Goal: Task Accomplishment & Management: Complete application form

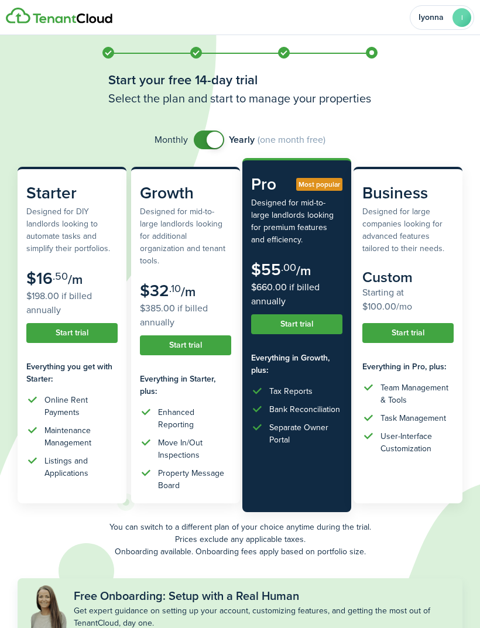
click at [293, 329] on button "Start trial" at bounding box center [296, 324] width 91 height 20
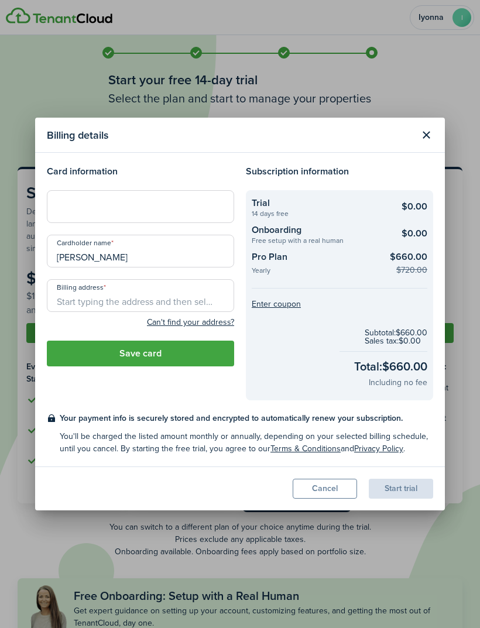
click at [129, 308] on input "Billing address" at bounding box center [140, 295] width 187 height 33
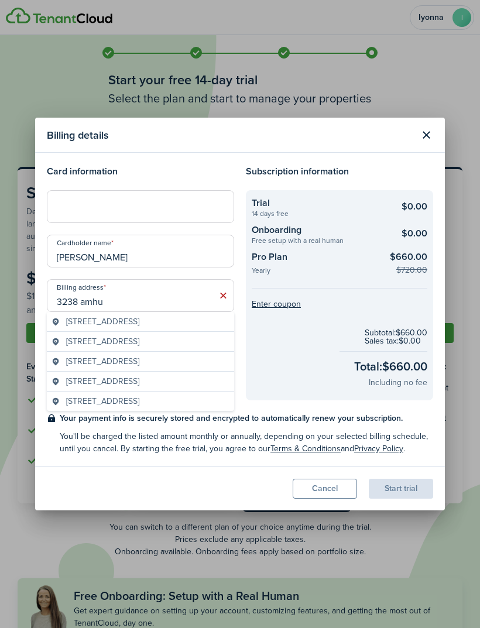
click at [139, 347] on span "[STREET_ADDRESS]" at bounding box center [102, 341] width 73 height 12
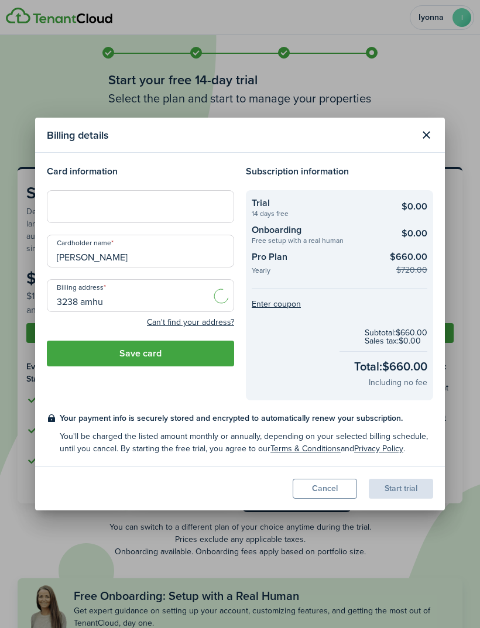
type input "[STREET_ADDRESS]"
click at [197, 359] on button "Save card" at bounding box center [140, 353] width 187 height 26
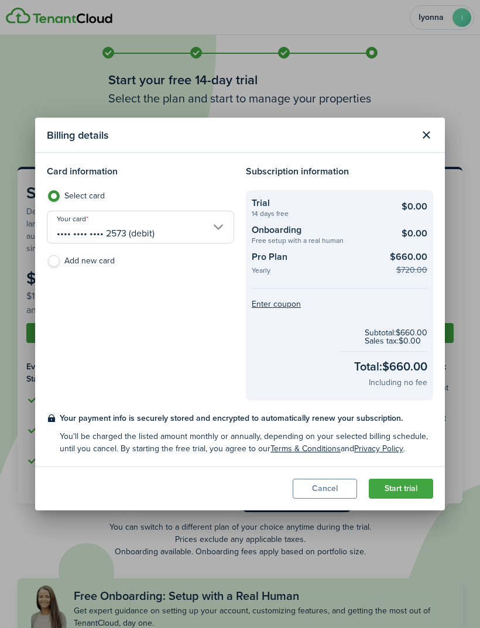
click at [407, 487] on button "Start trial" at bounding box center [401, 489] width 64 height 20
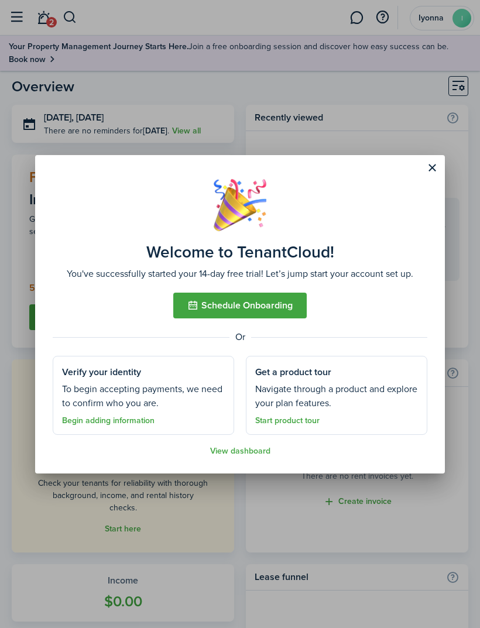
click at [246, 450] on link "View dashboard" at bounding box center [240, 450] width 60 height 9
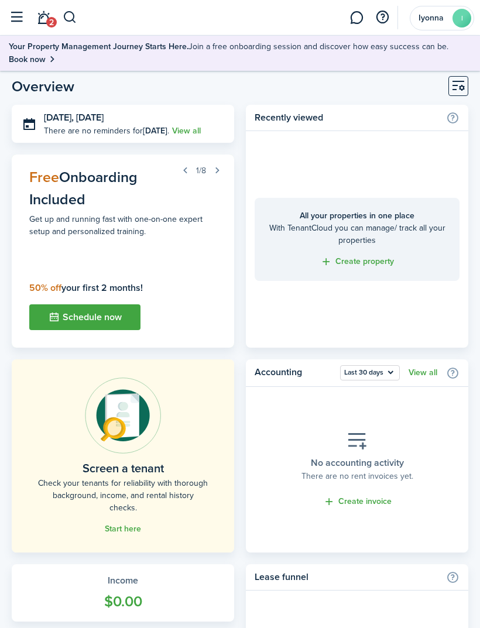
click at [129, 525] on link "Start here" at bounding box center [123, 528] width 36 height 9
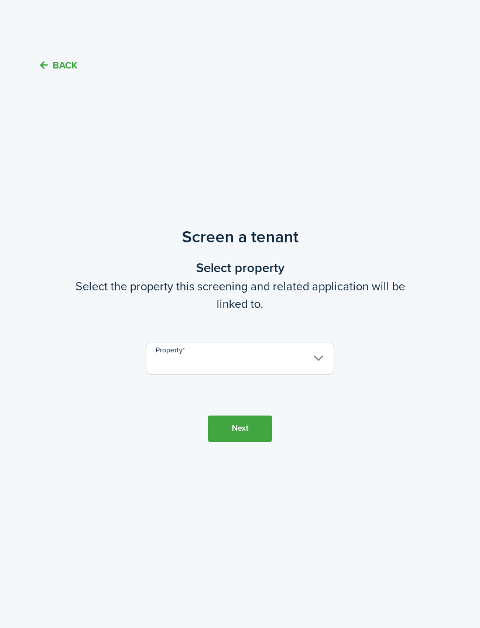
click at [264, 374] on input "Property" at bounding box center [240, 358] width 188 height 33
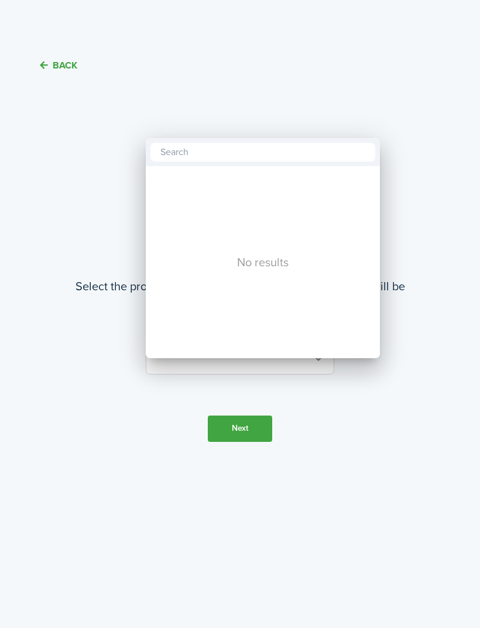
click at [433, 132] on div at bounding box center [239, 313] width 667 height 815
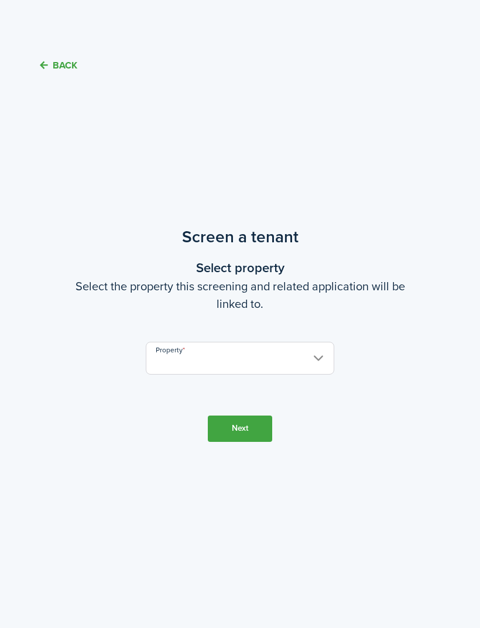
click at [243, 374] on input "Property" at bounding box center [240, 358] width 188 height 33
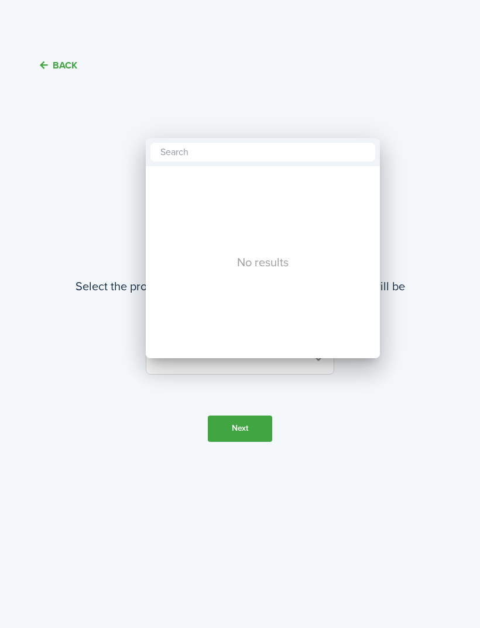
click at [284, 157] on input "text" at bounding box center [262, 152] width 225 height 19
type input "Yllc"
click at [439, 276] on div at bounding box center [239, 313] width 667 height 815
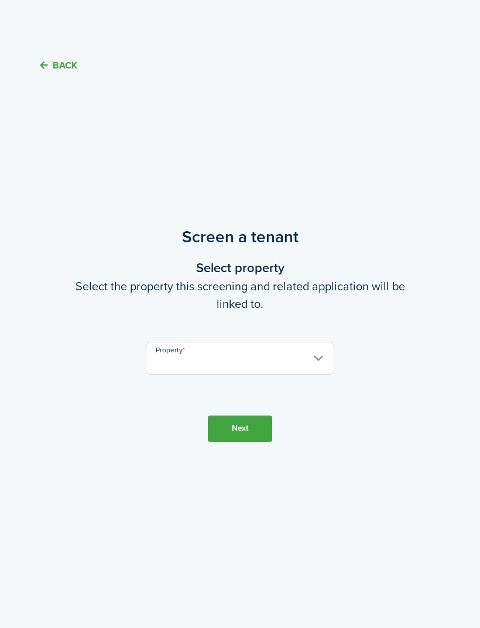
click at [258, 442] on button "Next" at bounding box center [240, 428] width 64 height 26
click at [309, 350] on input "Property" at bounding box center [240, 358] width 188 height 33
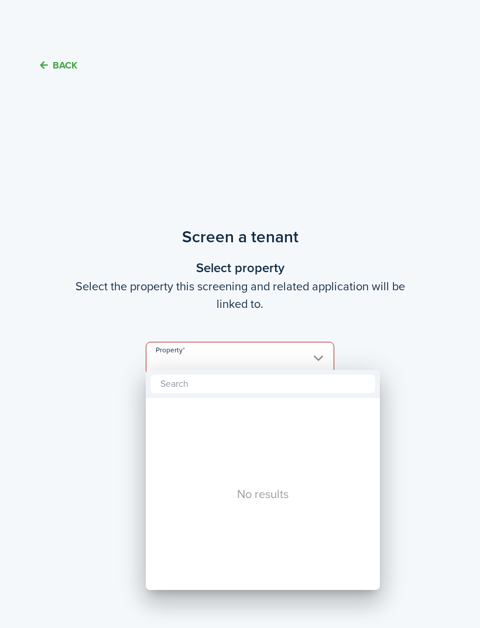
click at [273, 378] on input "text" at bounding box center [262, 383] width 225 height 19
type input "S"
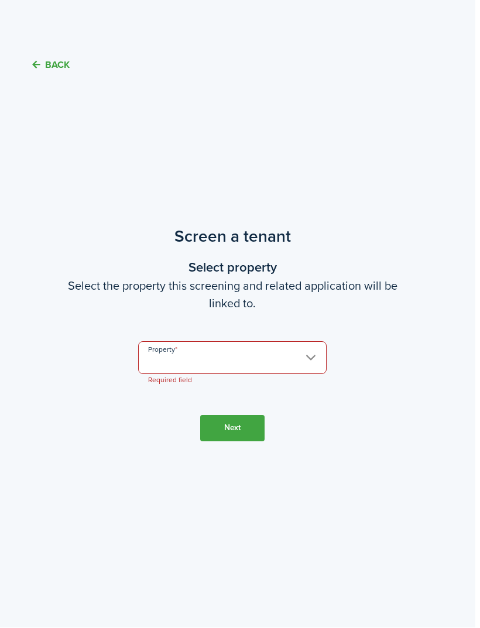
scroll to position [0, 3]
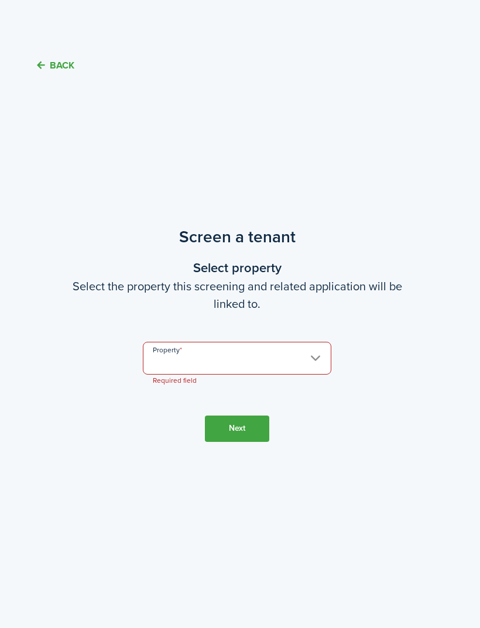
click at [64, 64] on button "Back" at bounding box center [54, 65] width 39 height 12
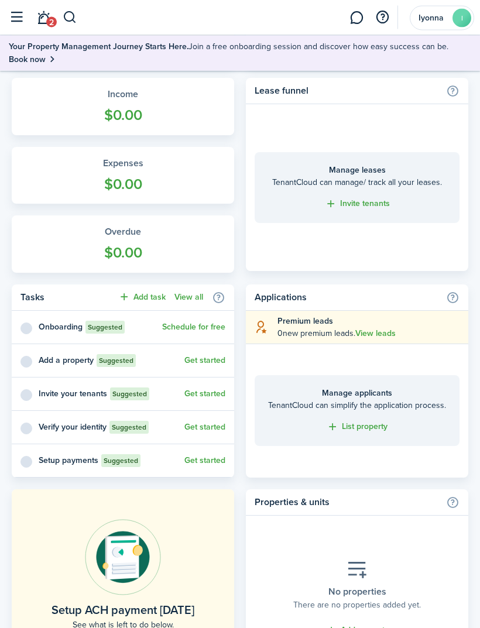
scroll to position [501, 0]
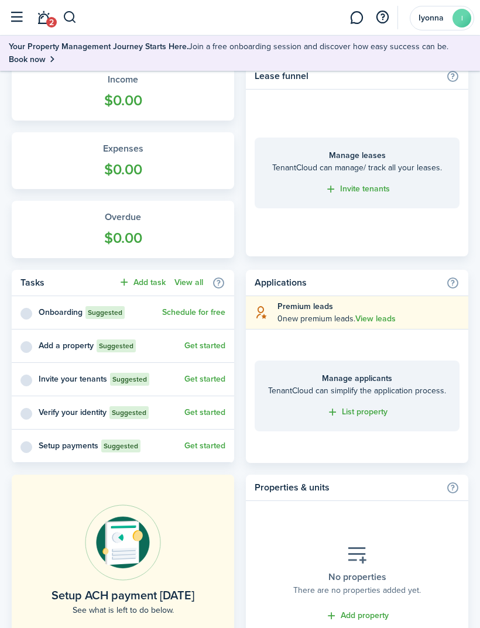
click at [370, 415] on link "List property" at bounding box center [356, 411] width 61 height 13
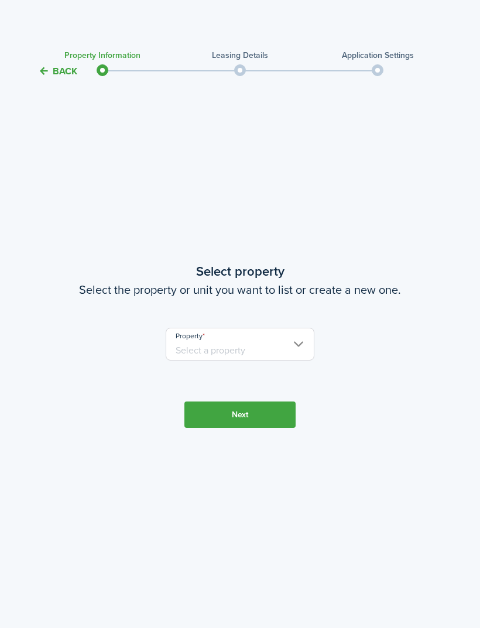
click at [274, 360] on input "Property" at bounding box center [240, 344] width 148 height 33
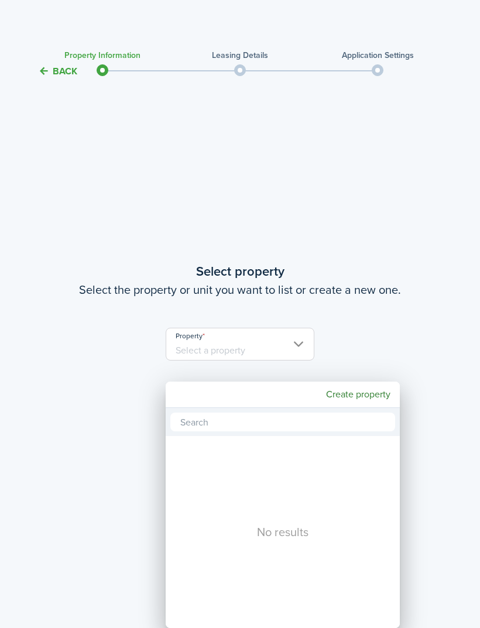
click at [355, 397] on mbsc-button "Create property" at bounding box center [358, 394] width 74 height 21
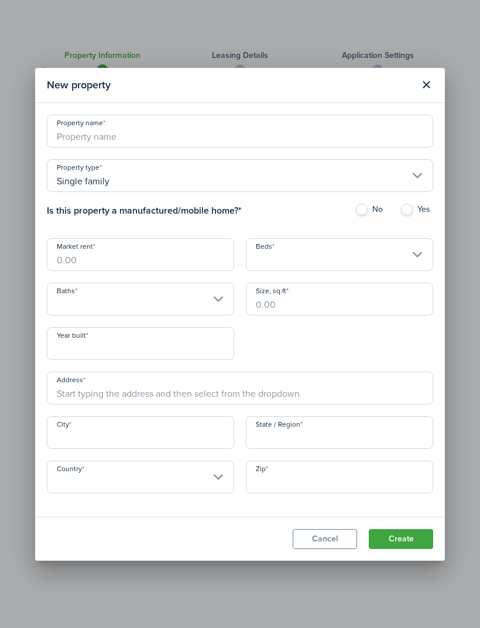
click at [428, 95] on button "Close modal" at bounding box center [426, 85] width 20 height 20
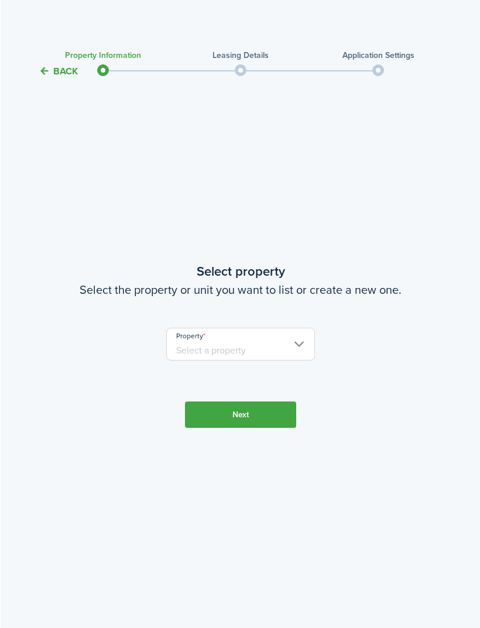
scroll to position [0, 3]
click at [57, 72] on button "Back" at bounding box center [54, 71] width 39 height 12
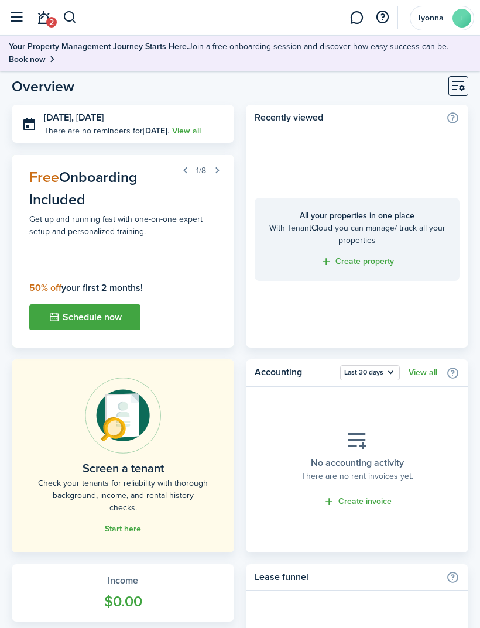
click at [123, 524] on link "Start here" at bounding box center [123, 528] width 36 height 9
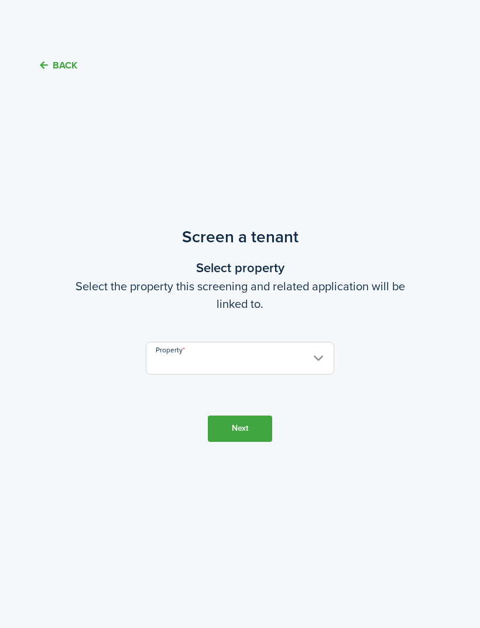
click at [299, 374] on input "Property" at bounding box center [240, 358] width 188 height 33
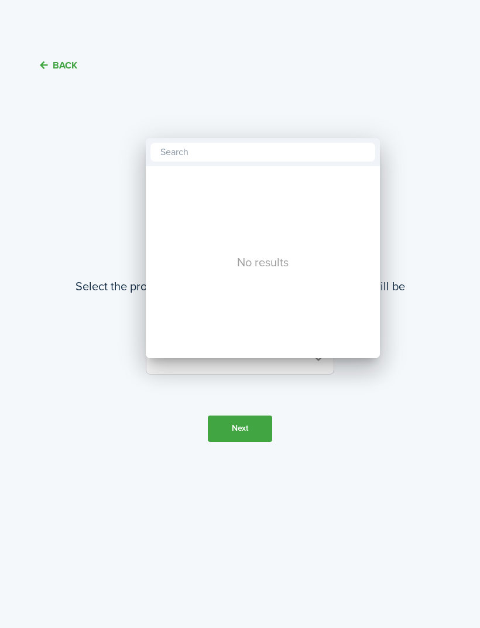
click at [418, 109] on div at bounding box center [239, 313] width 667 height 815
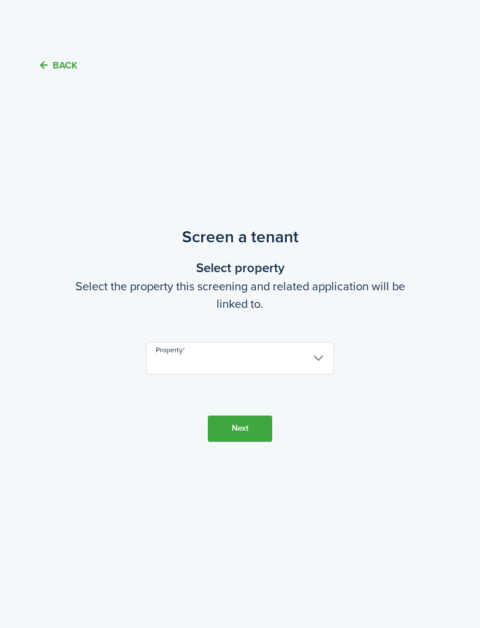
click at [59, 70] on button "Back" at bounding box center [57, 65] width 39 height 12
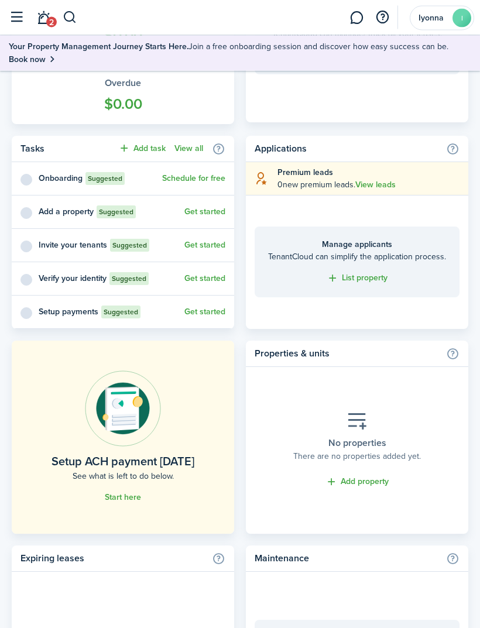
click at [353, 482] on link "Add property" at bounding box center [356, 482] width 63 height 13
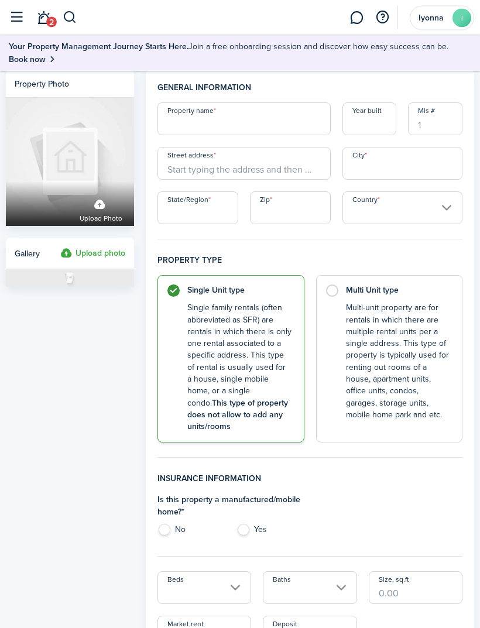
click at [268, 128] on input "Property name" at bounding box center [243, 119] width 173 height 33
type input "Yllc"
click at [277, 169] on input "Street address" at bounding box center [243, 163] width 173 height 33
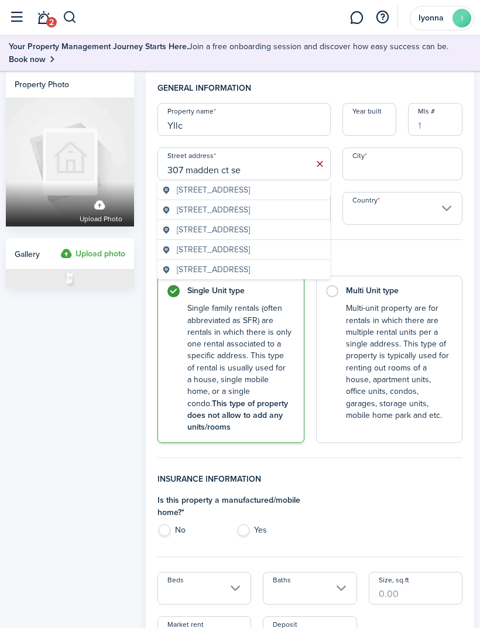
type input "307 madden ct se"
click at [407, 168] on input "City" at bounding box center [402, 163] width 120 height 33
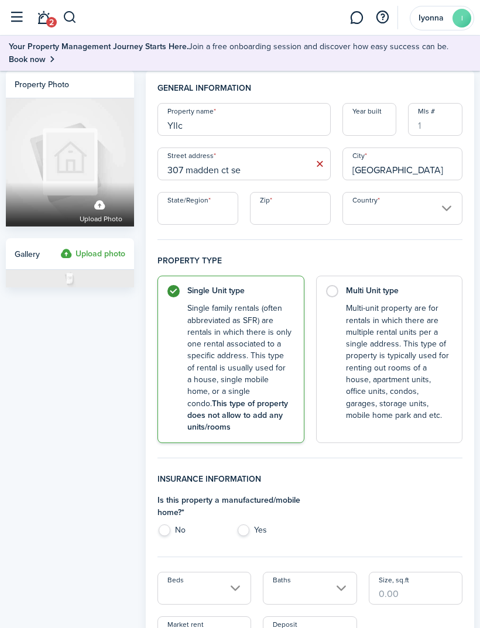
type input "[GEOGRAPHIC_DATA]"
click at [211, 214] on input "State/Region" at bounding box center [197, 208] width 81 height 33
type input "Ga"
click at [315, 219] on input "Zip" at bounding box center [290, 208] width 81 height 33
click at [411, 213] on input "Country" at bounding box center [402, 208] width 120 height 33
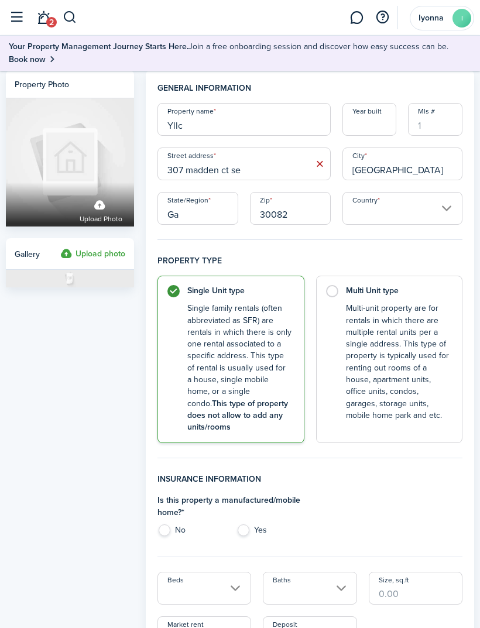
type input "30082"
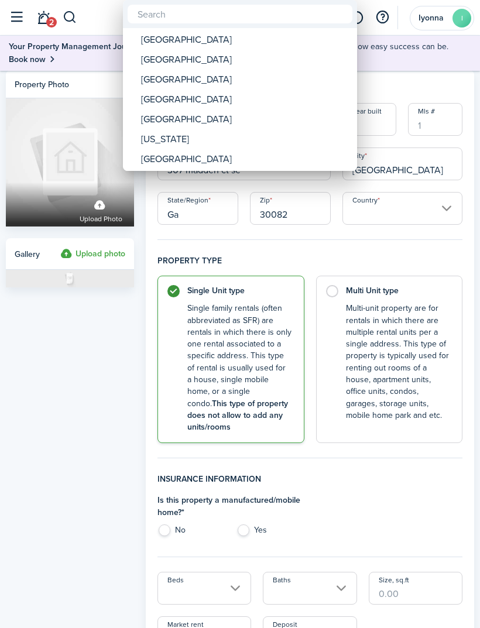
scroll to position [1, 0]
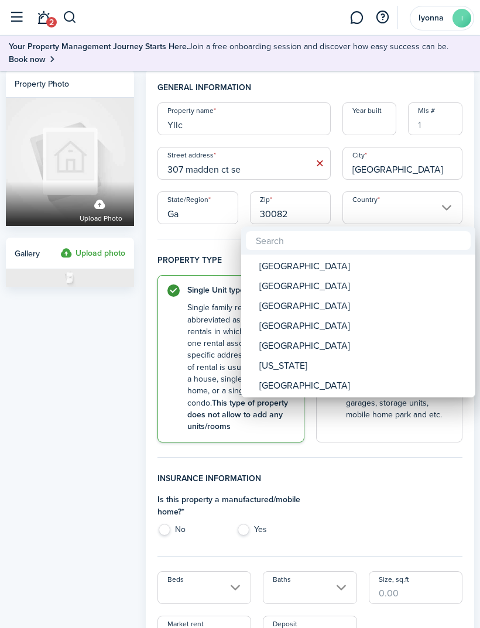
click at [308, 271] on div "[GEOGRAPHIC_DATA]" at bounding box center [362, 266] width 207 height 20
type input "[GEOGRAPHIC_DATA]"
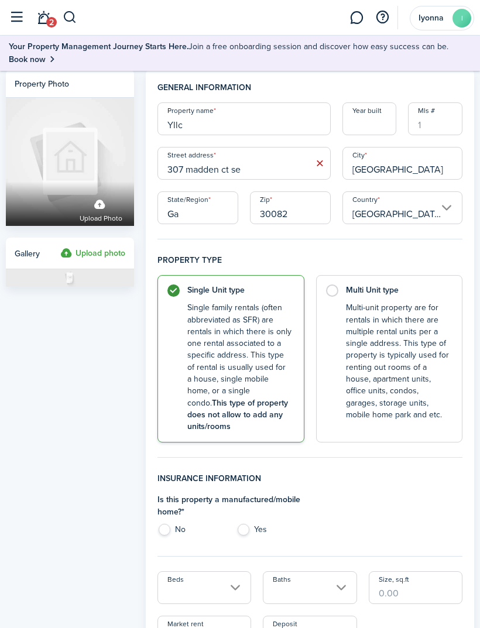
click at [399, 359] on control-radio-card-description "Multi-unit property are for rentals in which there are multiple rental units pe…" at bounding box center [398, 361] width 104 height 119
radio input "false"
radio input "true"
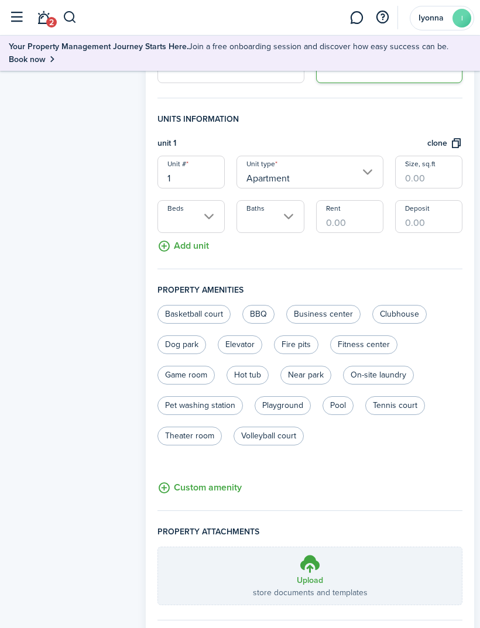
scroll to position [375, 0]
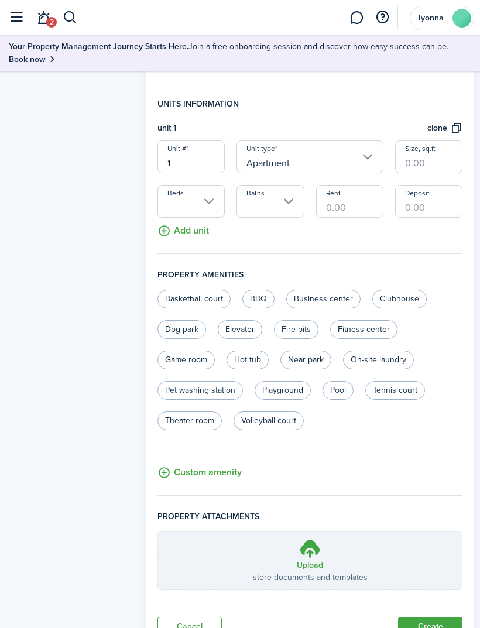
click at [436, 618] on button "Create" at bounding box center [430, 627] width 64 height 20
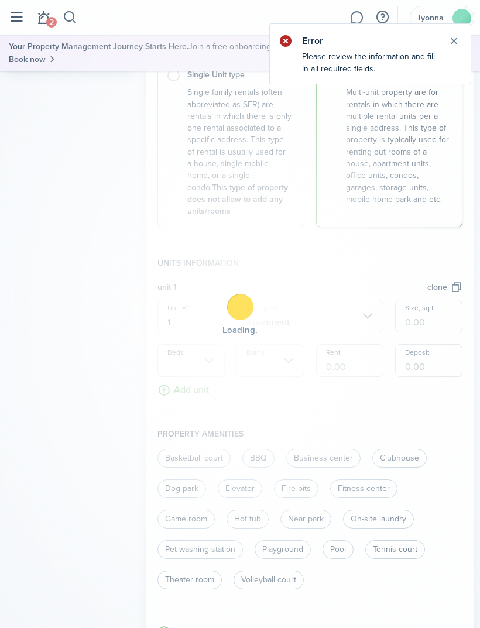
scroll to position [0, 0]
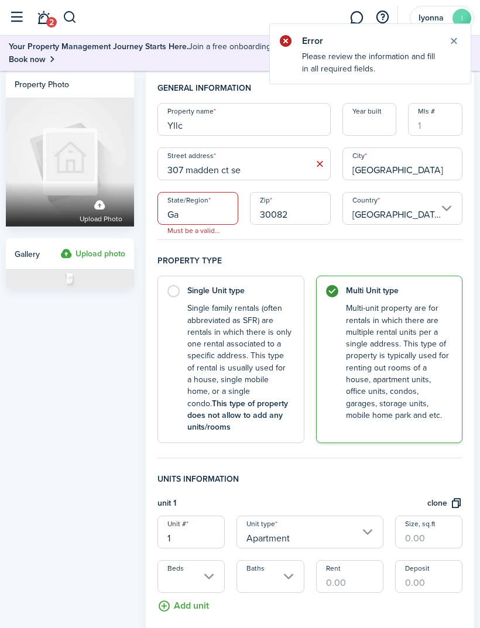
click at [216, 215] on input "Ga" at bounding box center [197, 208] width 81 height 33
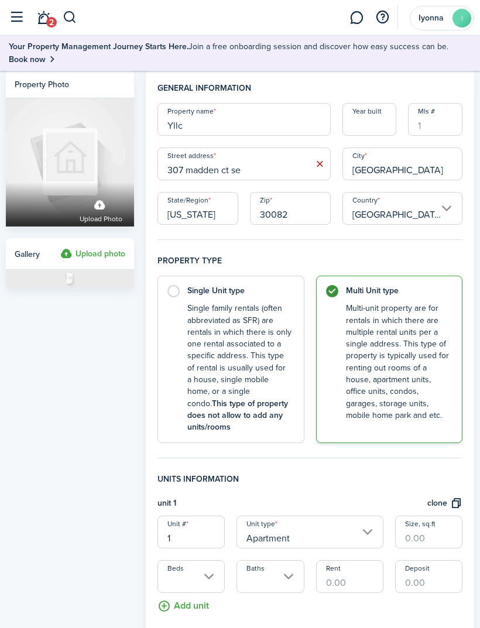
click at [349, 259] on h4 "Property type" at bounding box center [309, 264] width 305 height 21
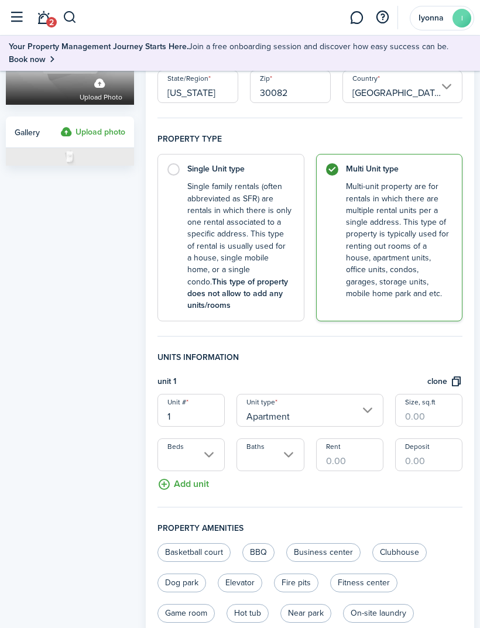
scroll to position [375, 0]
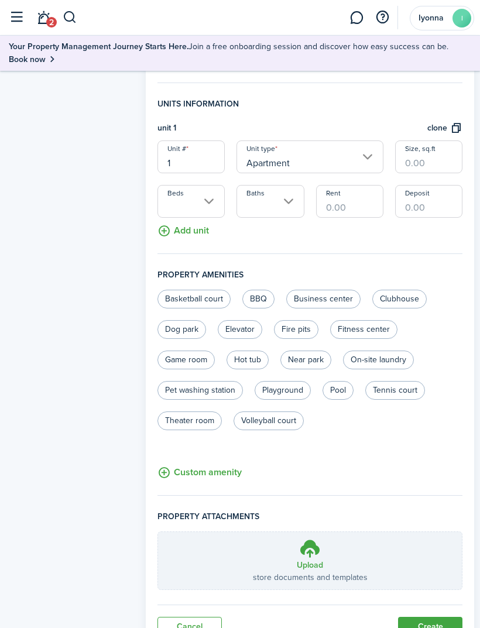
click at [439, 617] on button "Create" at bounding box center [430, 627] width 64 height 20
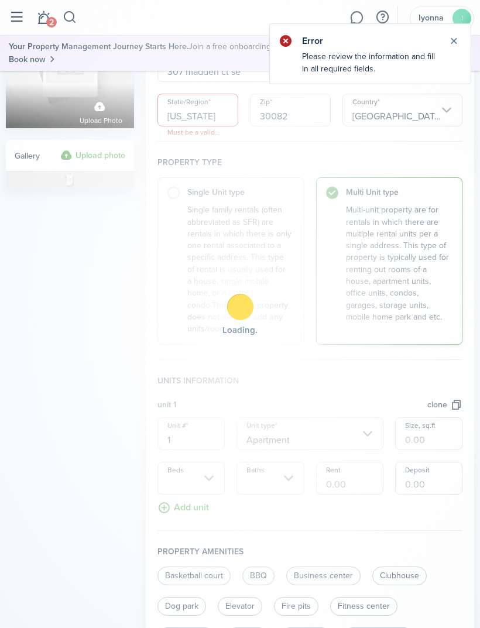
scroll to position [0, 0]
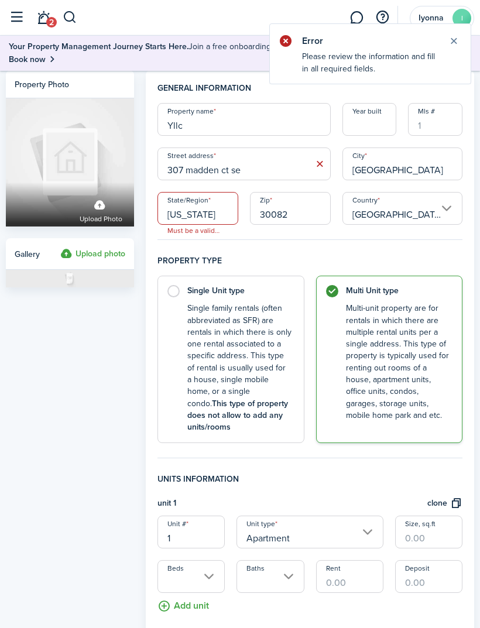
click at [220, 223] on input "[US_STATE]" at bounding box center [197, 208] width 81 height 33
type input "G"
click at [278, 255] on h4 "Property type" at bounding box center [309, 264] width 305 height 21
click at [216, 214] on input "State/Region" at bounding box center [197, 208] width 81 height 33
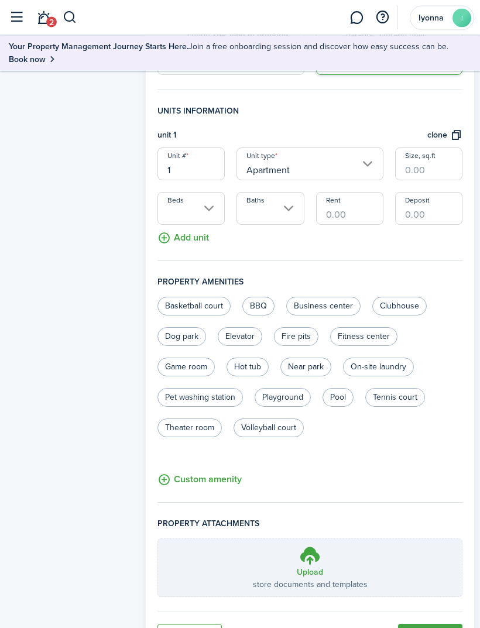
scroll to position [375, 0]
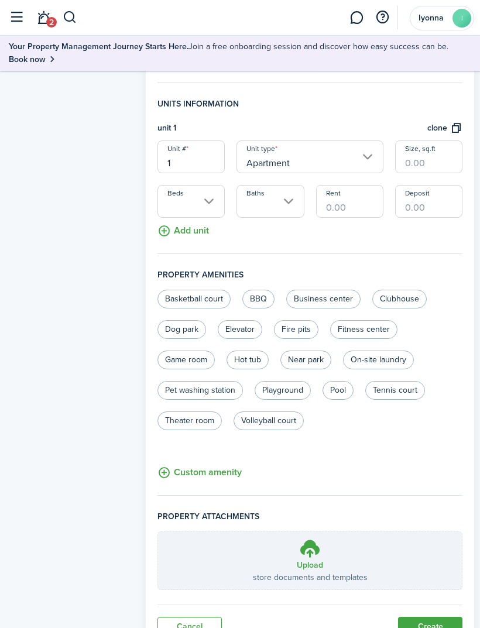
type input "GA"
click at [433, 617] on button "Create" at bounding box center [430, 627] width 64 height 20
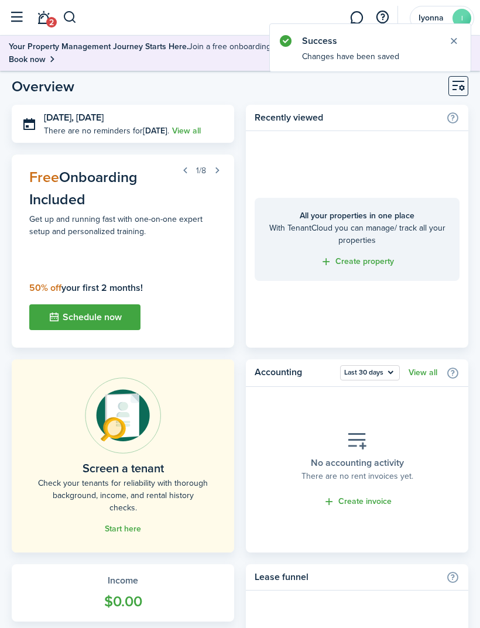
click at [126, 525] on link "Start here" at bounding box center [123, 528] width 36 height 9
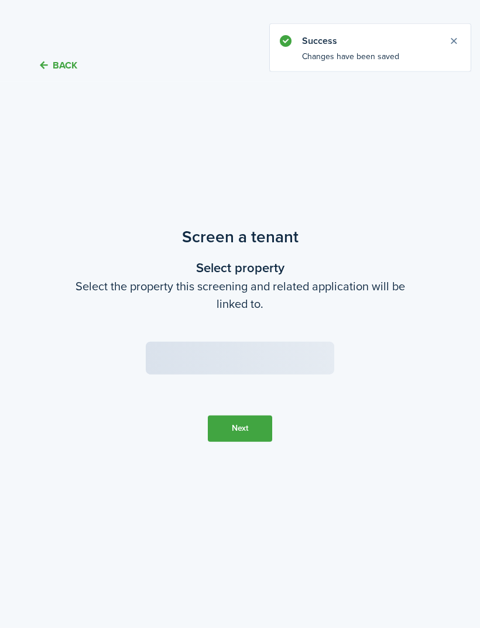
scroll to position [26, 0]
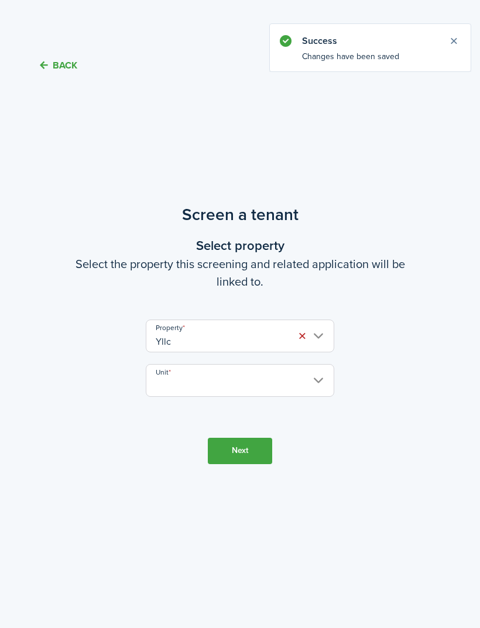
click at [255, 373] on input "Unit" at bounding box center [240, 380] width 188 height 33
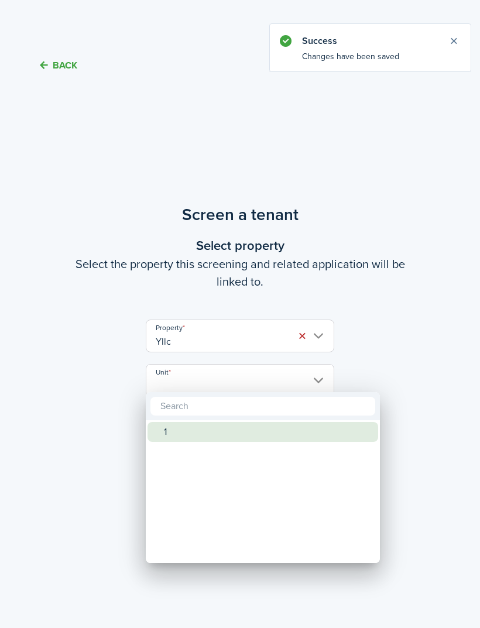
click at [199, 428] on div "1" at bounding box center [267, 432] width 207 height 20
type input "1"
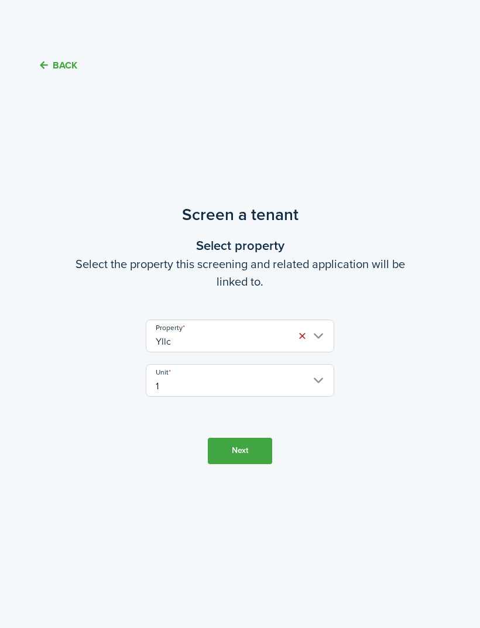
click at [240, 449] on button "Next" at bounding box center [240, 451] width 64 height 26
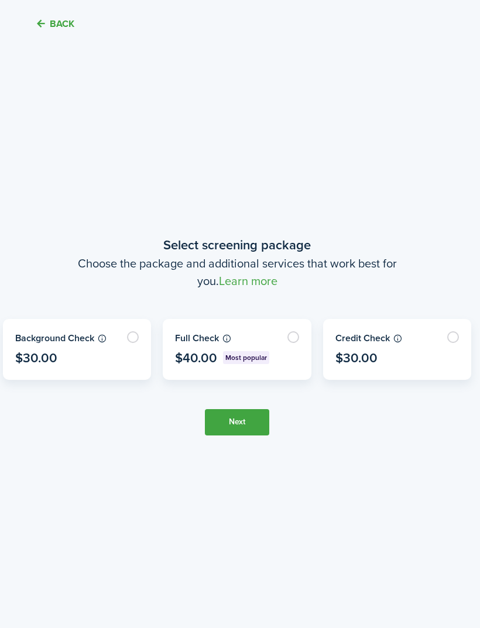
scroll to position [575, 3]
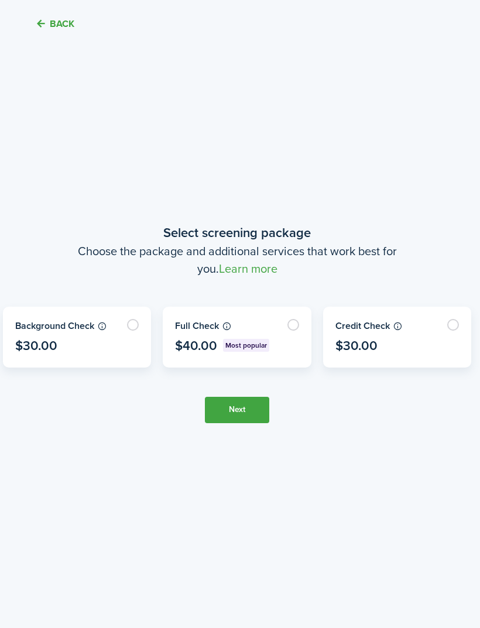
click at [293, 367] on label at bounding box center [236, 337] width 147 height 60
radio input "true"
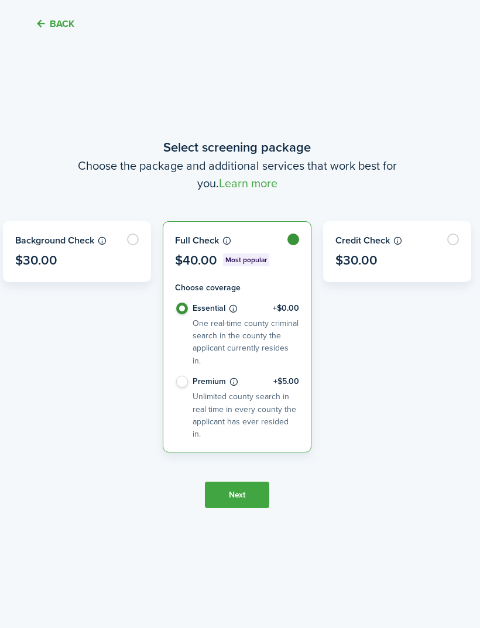
click at [232, 508] on button "Next" at bounding box center [237, 494] width 64 height 26
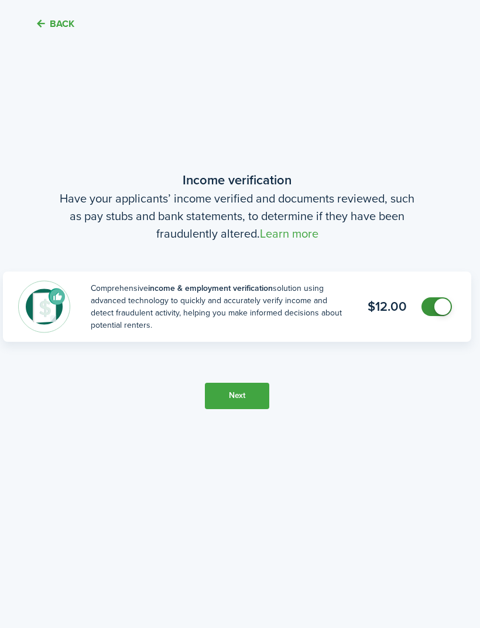
scroll to position [1240, 3]
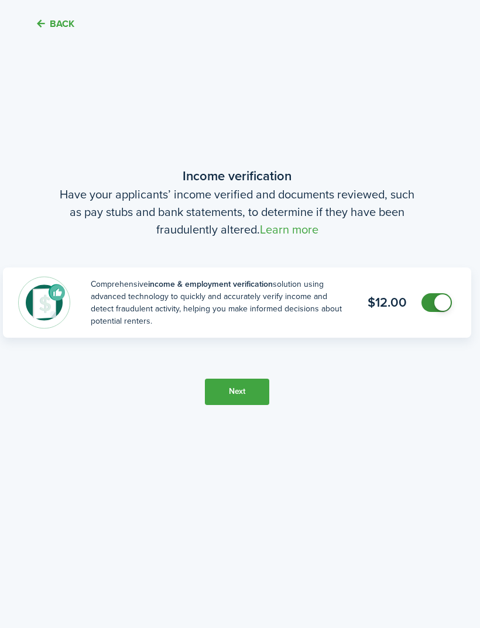
checkbox input "false"
click at [436, 311] on span at bounding box center [442, 302] width 16 height 16
click at [253, 405] on button "Next" at bounding box center [237, 391] width 64 height 26
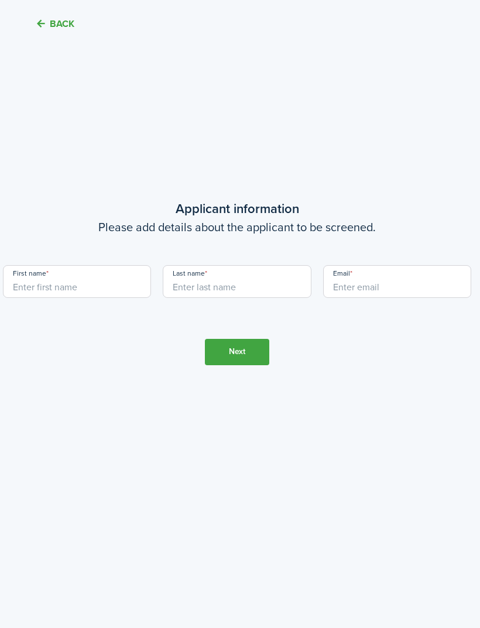
scroll to position [1905, 3]
click at [97, 298] on input "First name" at bounding box center [77, 281] width 148 height 33
type input "Amara"
click at [269, 298] on input "Last name" at bounding box center [237, 281] width 148 height 33
type input "[PERSON_NAME]"
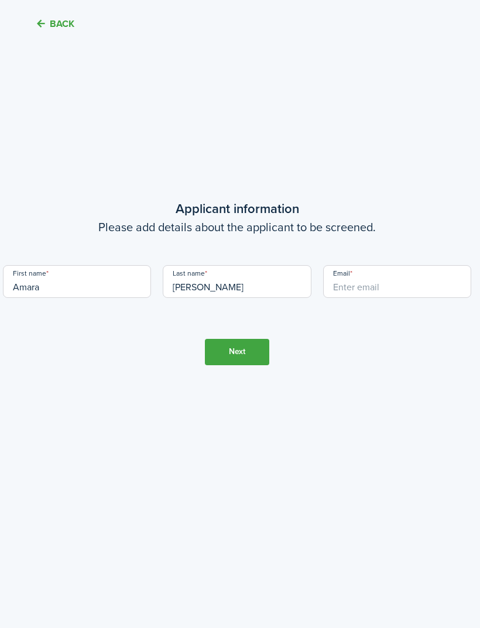
click at [386, 298] on input "Email" at bounding box center [397, 281] width 148 height 33
click at [243, 365] on button "Next" at bounding box center [237, 352] width 64 height 26
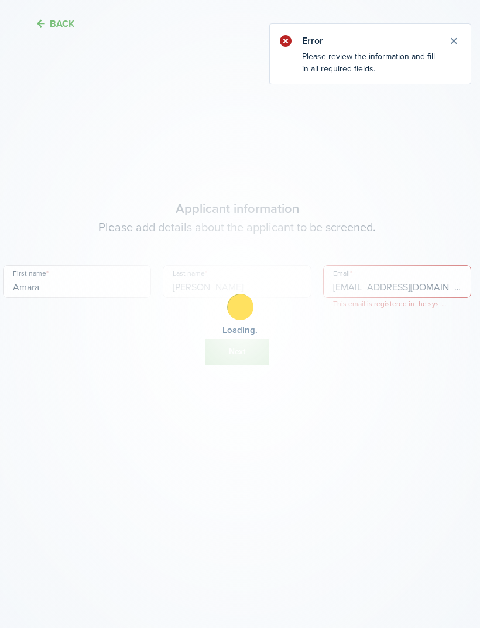
scroll to position [1970, 3]
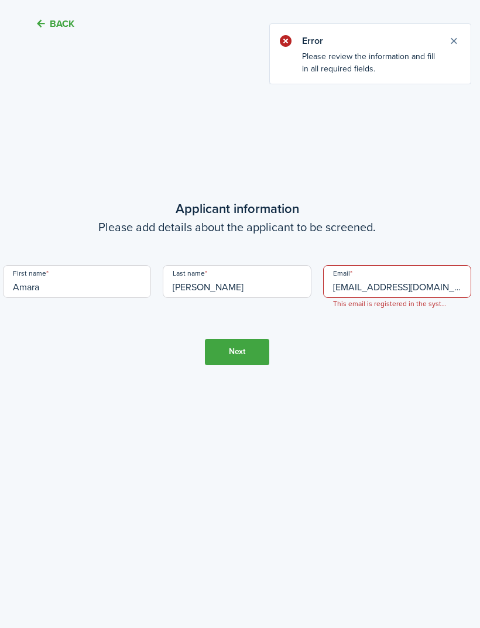
click at [442, 298] on input "[EMAIL_ADDRESS][DOMAIN_NAME]" at bounding box center [397, 281] width 148 height 33
click at [346, 298] on input "[EMAIL_ADDRESS][DOMAIN_NAME]" at bounding box center [397, 281] width 148 height 33
click at [345, 298] on input "[EMAIL_ADDRESS][DOMAIN_NAME]" at bounding box center [397, 281] width 148 height 33
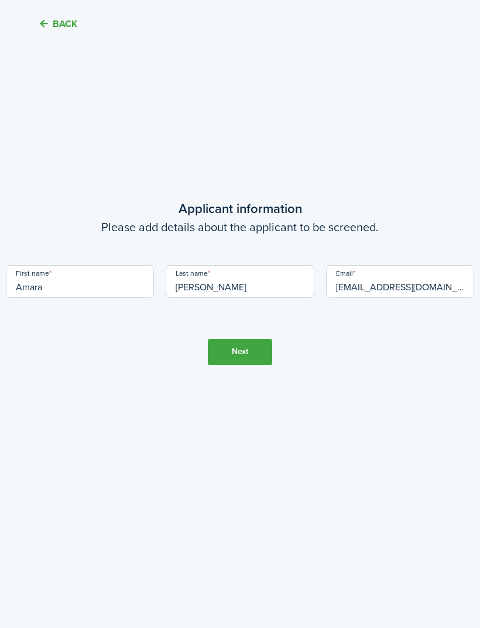
type input "[EMAIL_ADDRESS][DOMAIN_NAME]"
click at [248, 365] on button "Next" at bounding box center [240, 352] width 64 height 26
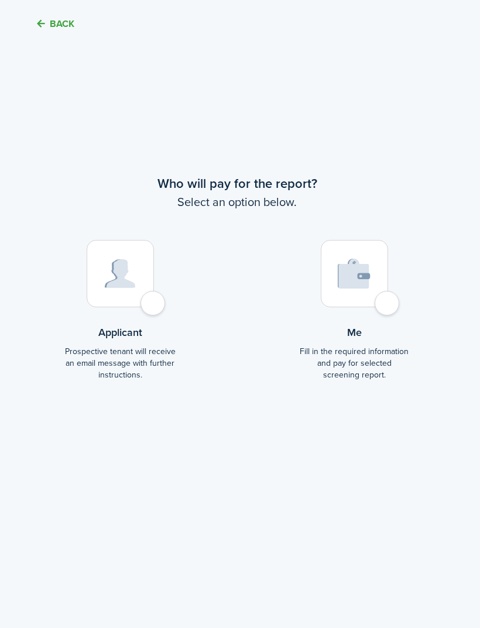
scroll to position [2570, 3]
